Goal: Check status: Check status

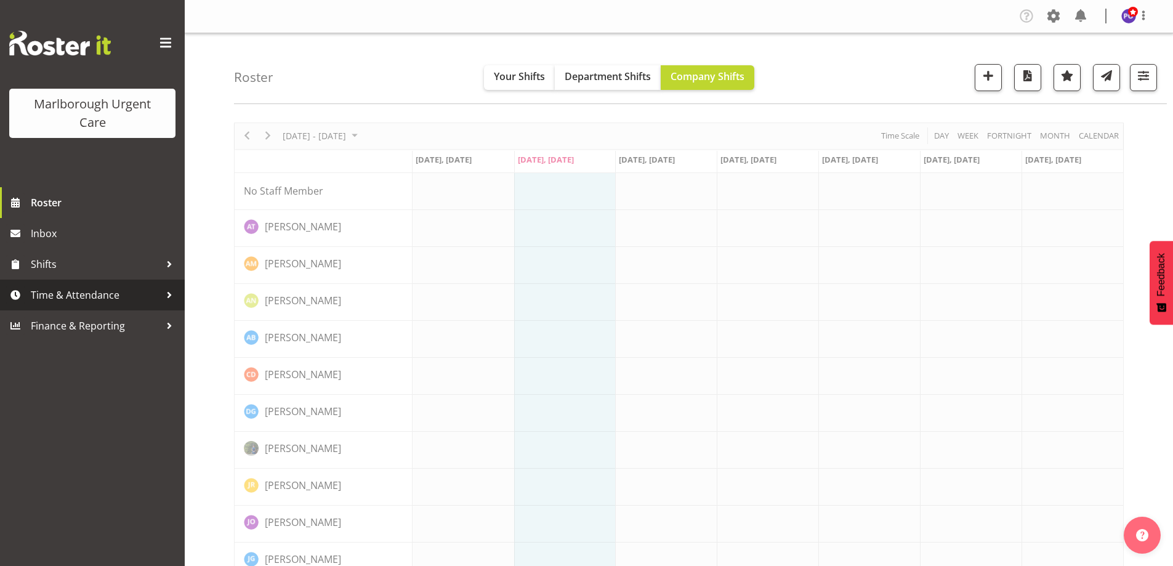
click at [104, 296] on span "Time & Attendance" at bounding box center [95, 295] width 129 height 18
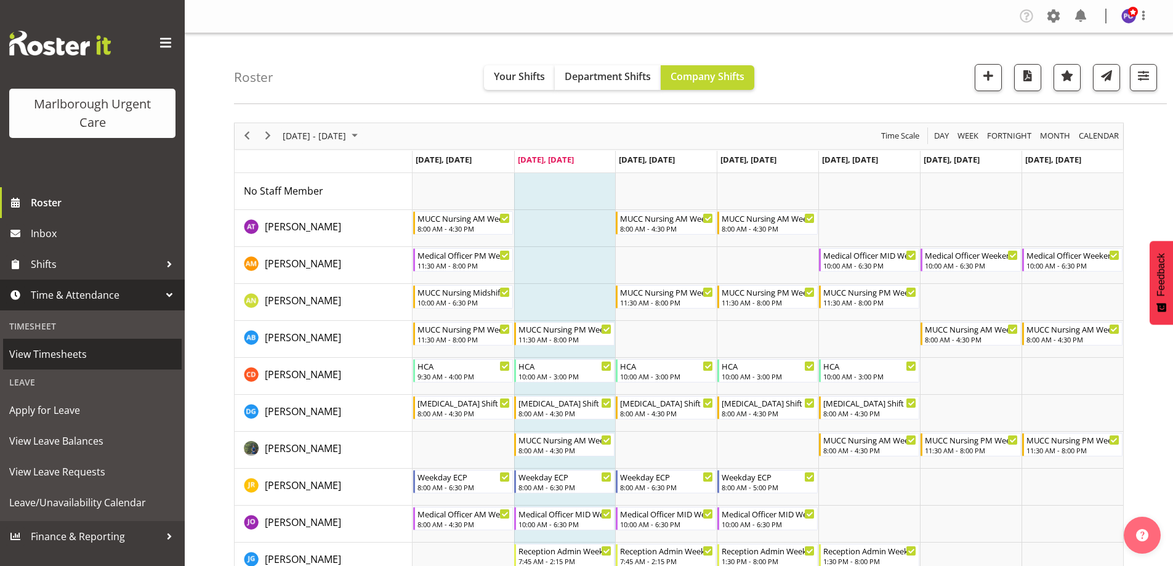
drag, startPoint x: 102, startPoint y: 350, endPoint x: 119, endPoint y: 344, distance: 18.3
click at [103, 350] on span "View Timesheets" at bounding box center [92, 354] width 166 height 18
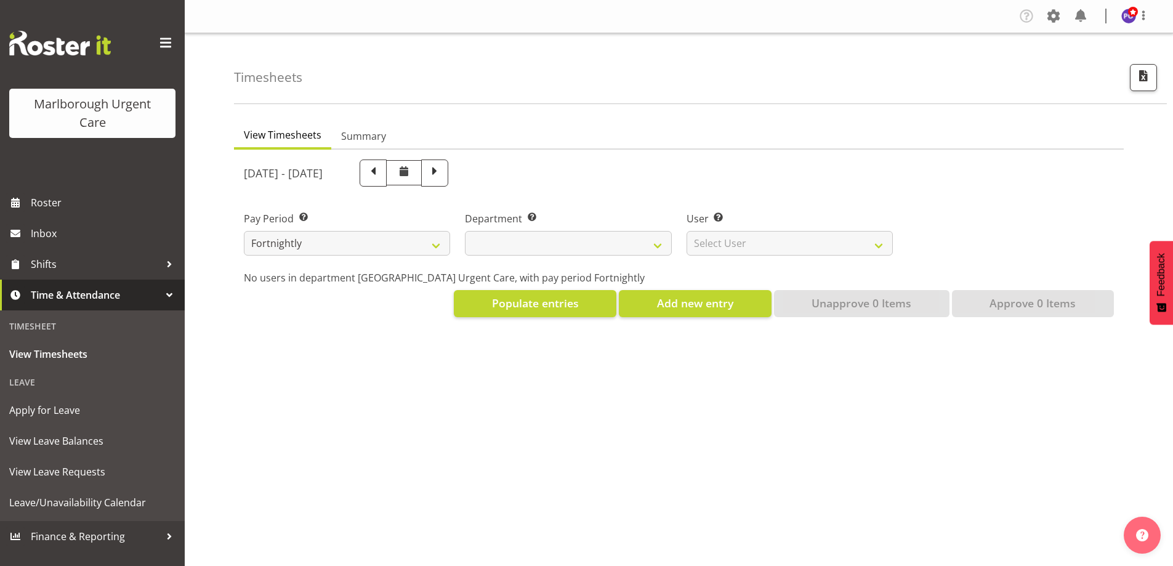
select select
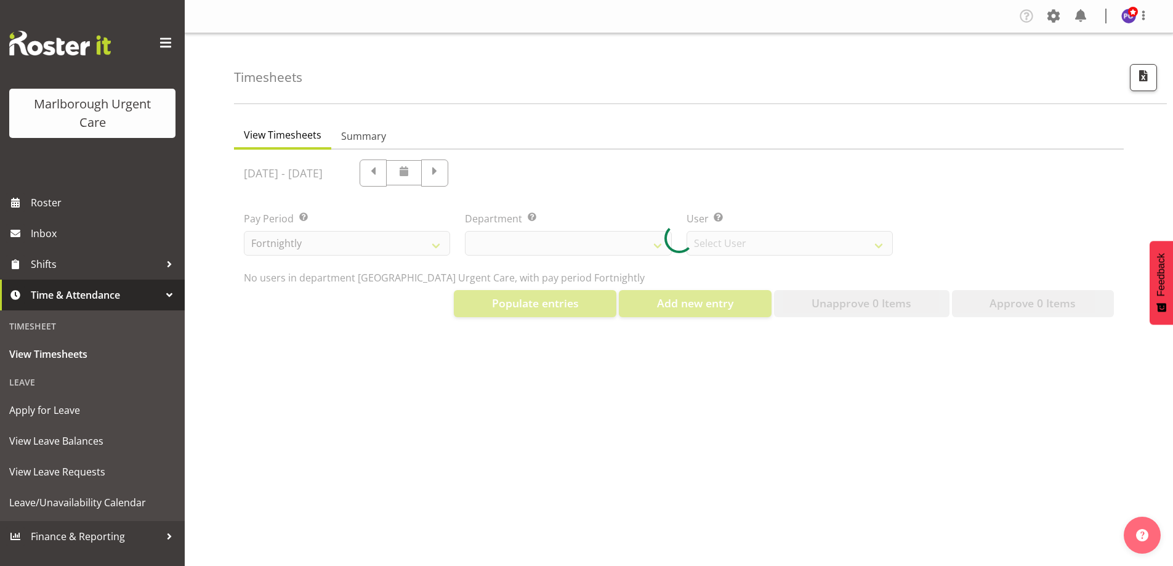
select select "11836"
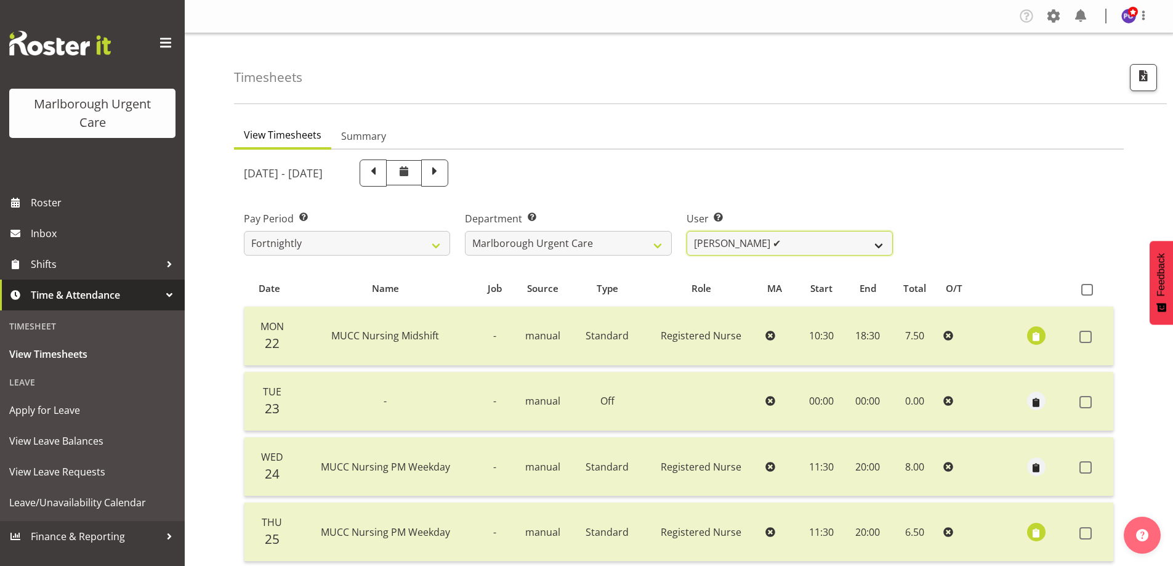
click at [884, 243] on select "[PERSON_NAME] ✔ [PERSON_NAME] ✔ [PERSON_NAME] ✔ [PERSON_NAME] ✔ [PERSON_NAME] ✔…" at bounding box center [790, 243] width 206 height 25
click at [539, 244] on select "Marlborough Urgent Care" at bounding box center [568, 243] width 206 height 25
click at [371, 243] on select "Fortnightly MPHO - [MEDICAL_DATA] Contractors MUCC MUCC Casuals MPHO Admin - ne…" at bounding box center [347, 243] width 206 height 25
click at [1126, 15] on img at bounding box center [1128, 16] width 15 height 15
click at [1062, 69] on link "Log Out" at bounding box center [1092, 65] width 118 height 22
